Goal: Book appointment/travel/reservation

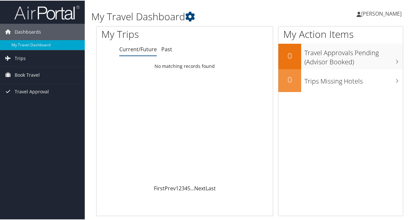
click at [35, 76] on span "Book Travel" at bounding box center [27, 74] width 25 height 16
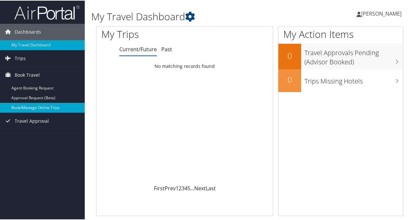
click at [33, 108] on link "Book/Manage Online Trips" at bounding box center [42, 107] width 85 height 10
